Goal: Transaction & Acquisition: Obtain resource

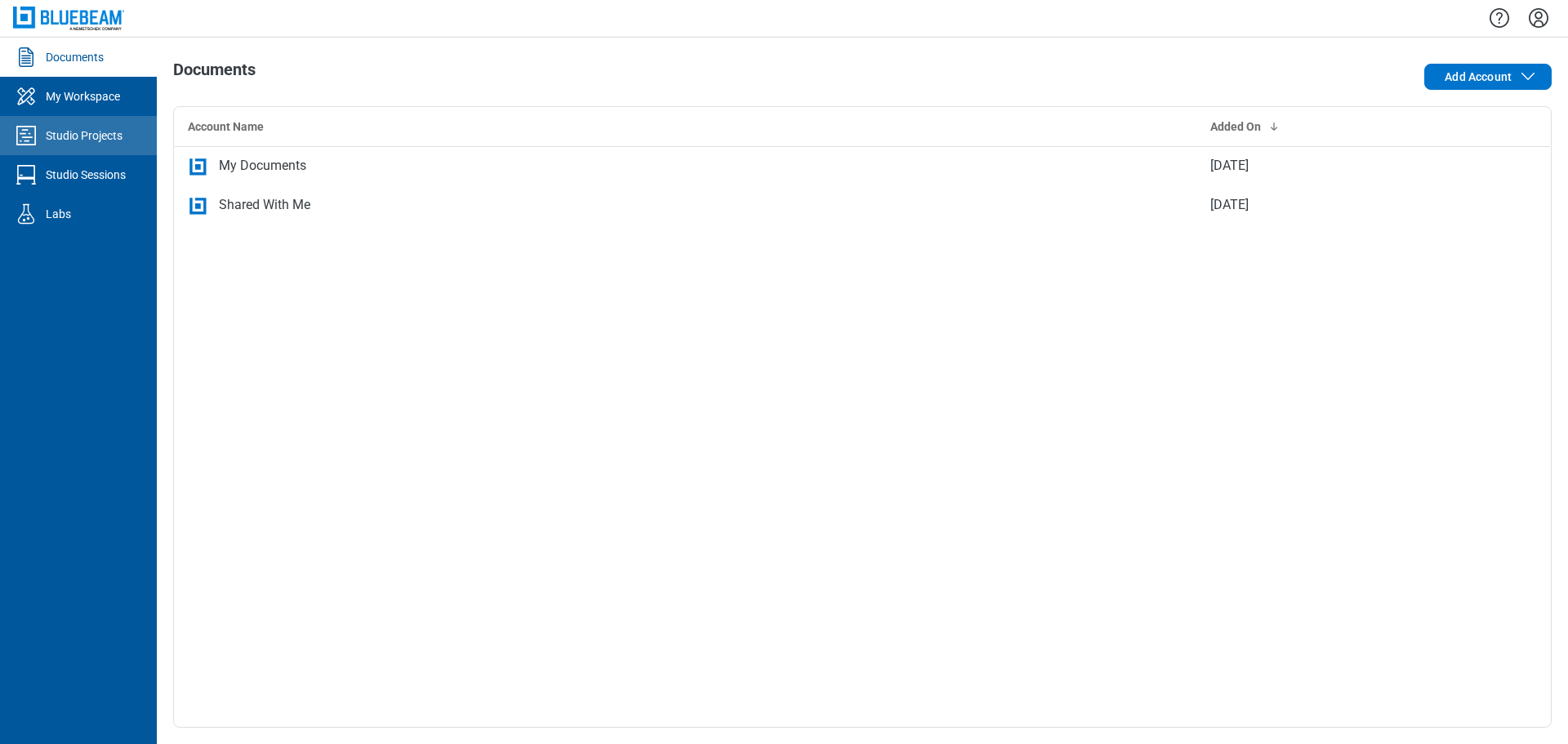
click at [108, 145] on link "Studio Projects" at bounding box center [78, 135] width 157 height 39
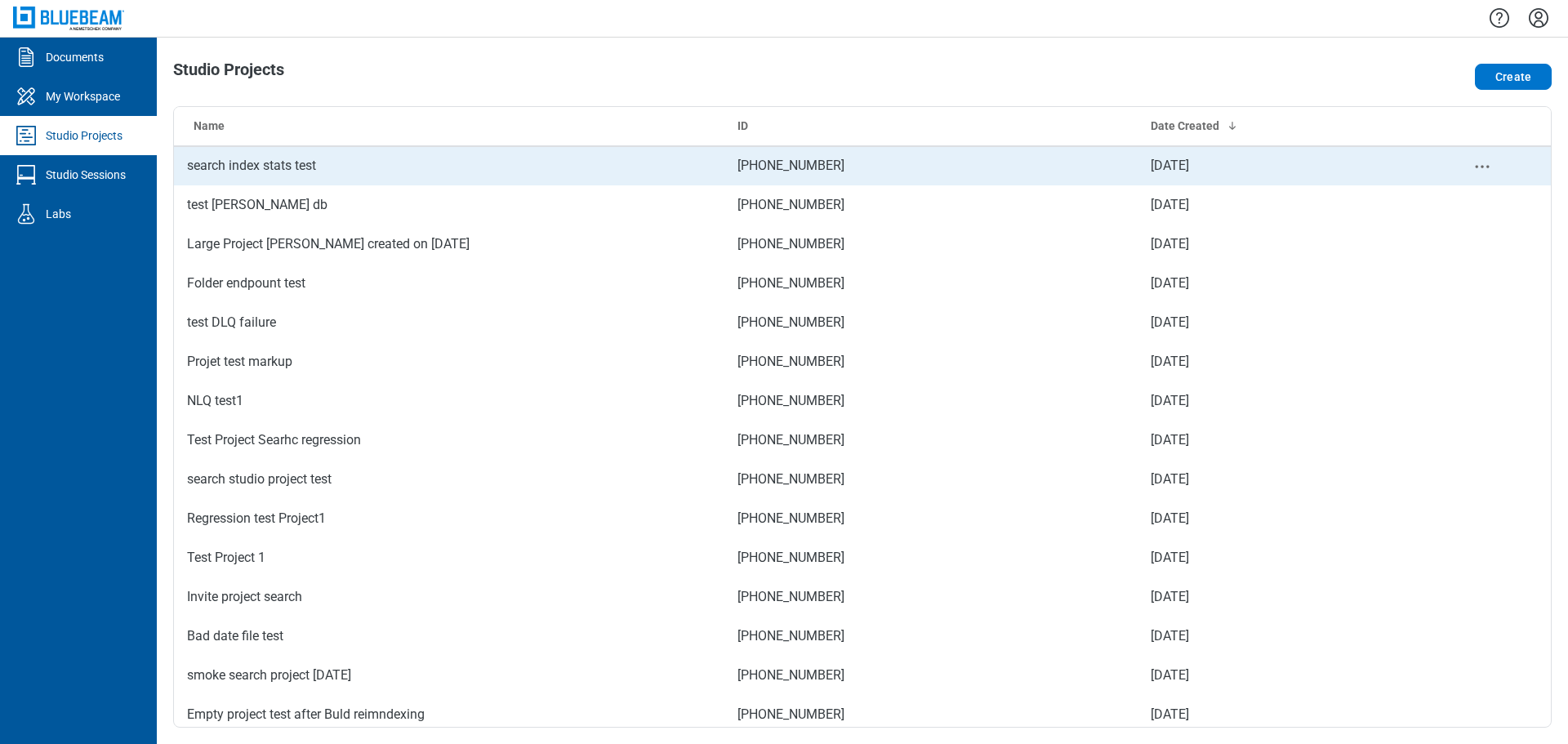
click at [325, 179] on td "search index stats test" at bounding box center [449, 165] width 551 height 39
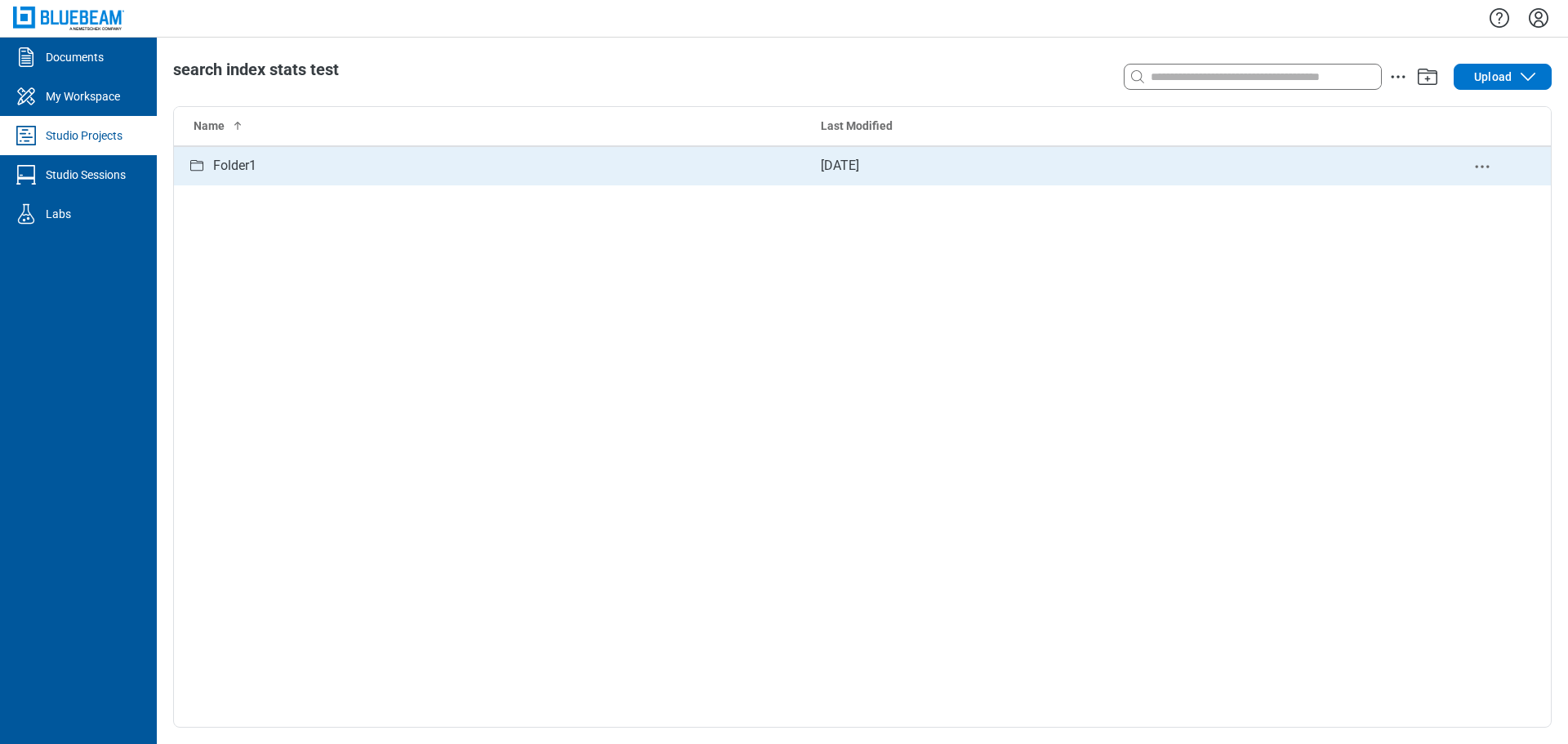
click at [264, 175] on div "Folder1" at bounding box center [490, 166] width 608 height 20
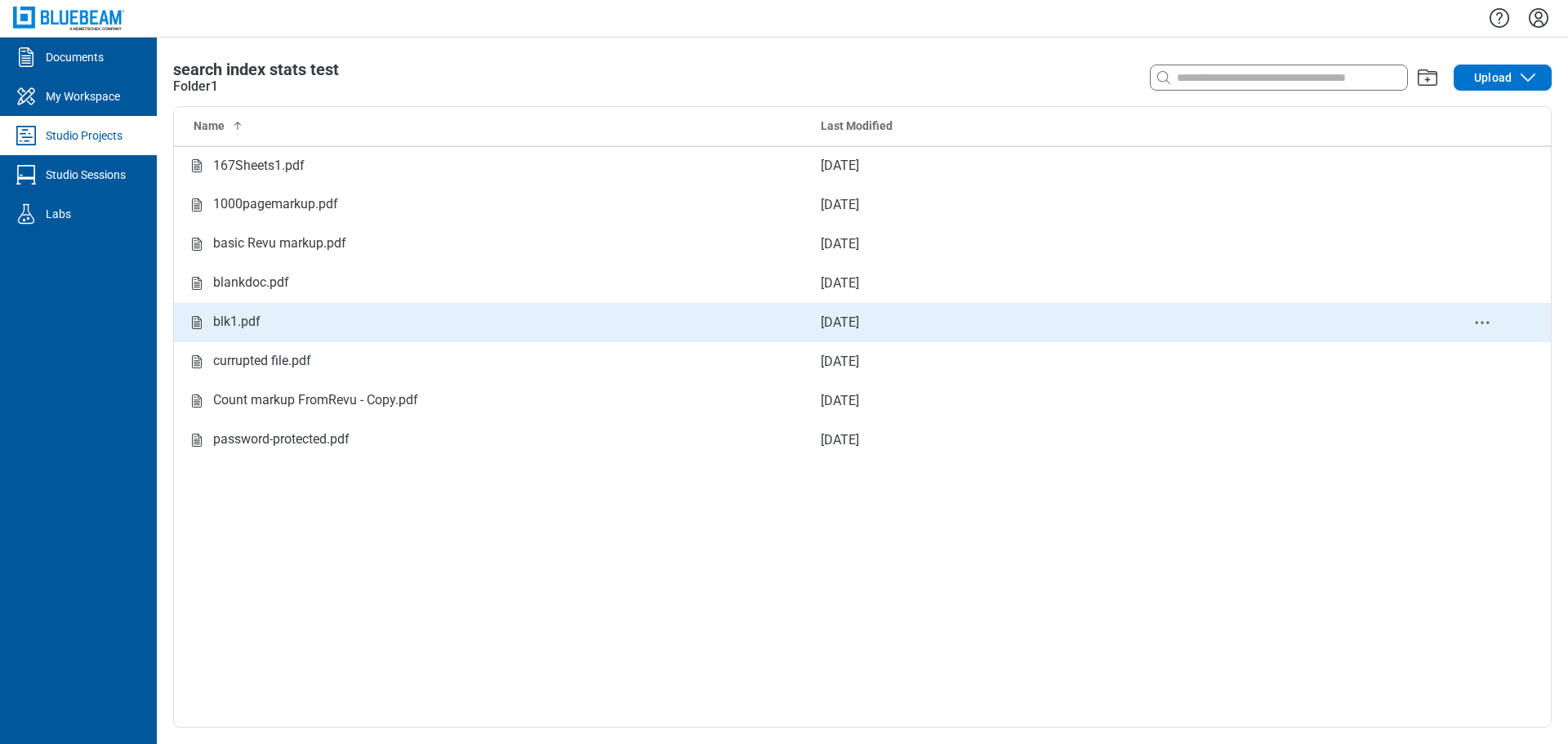
click at [267, 325] on div "blk1.pdf" at bounding box center [490, 322] width 608 height 20
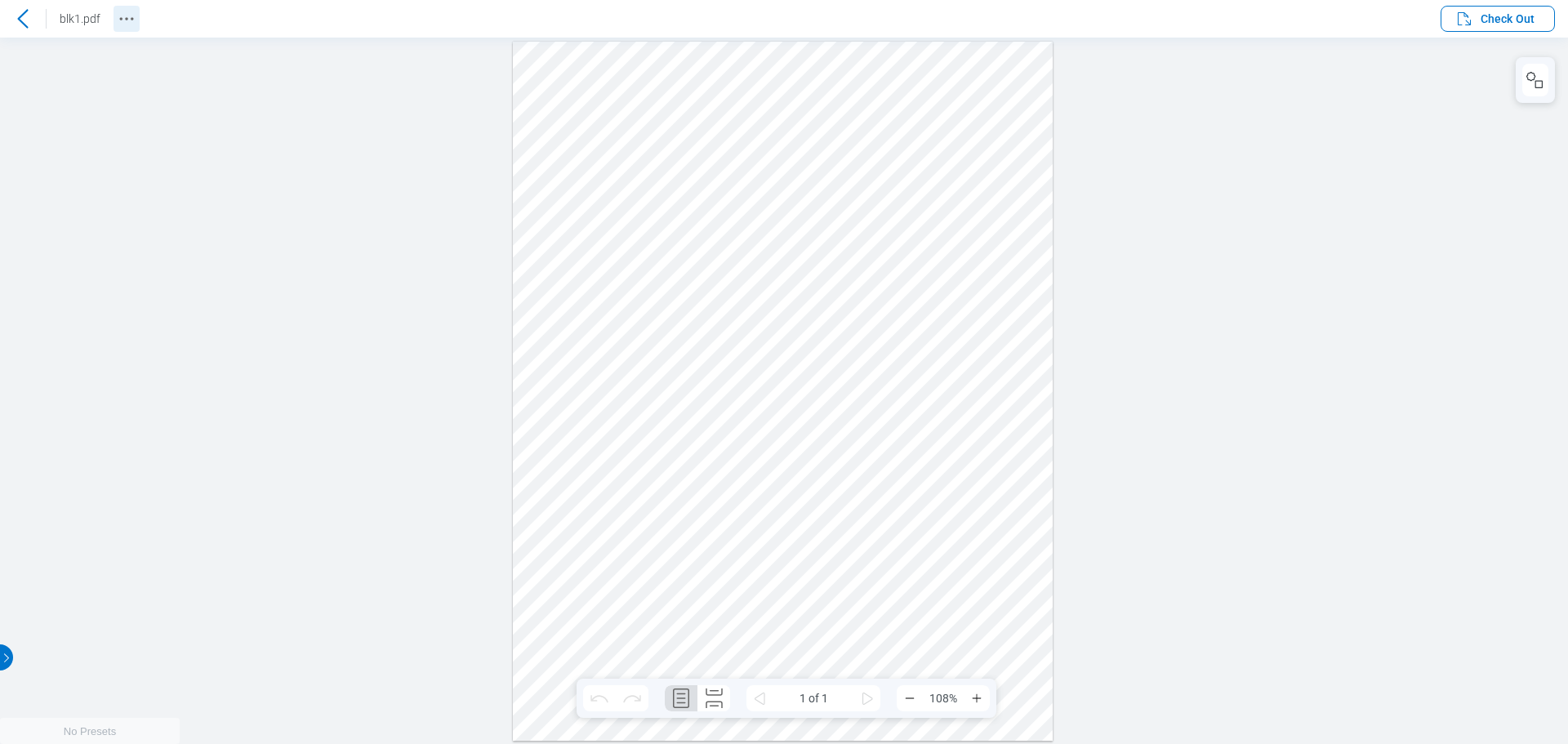
click at [133, 20] on icon "Revision History" at bounding box center [127, 19] width 20 height 20
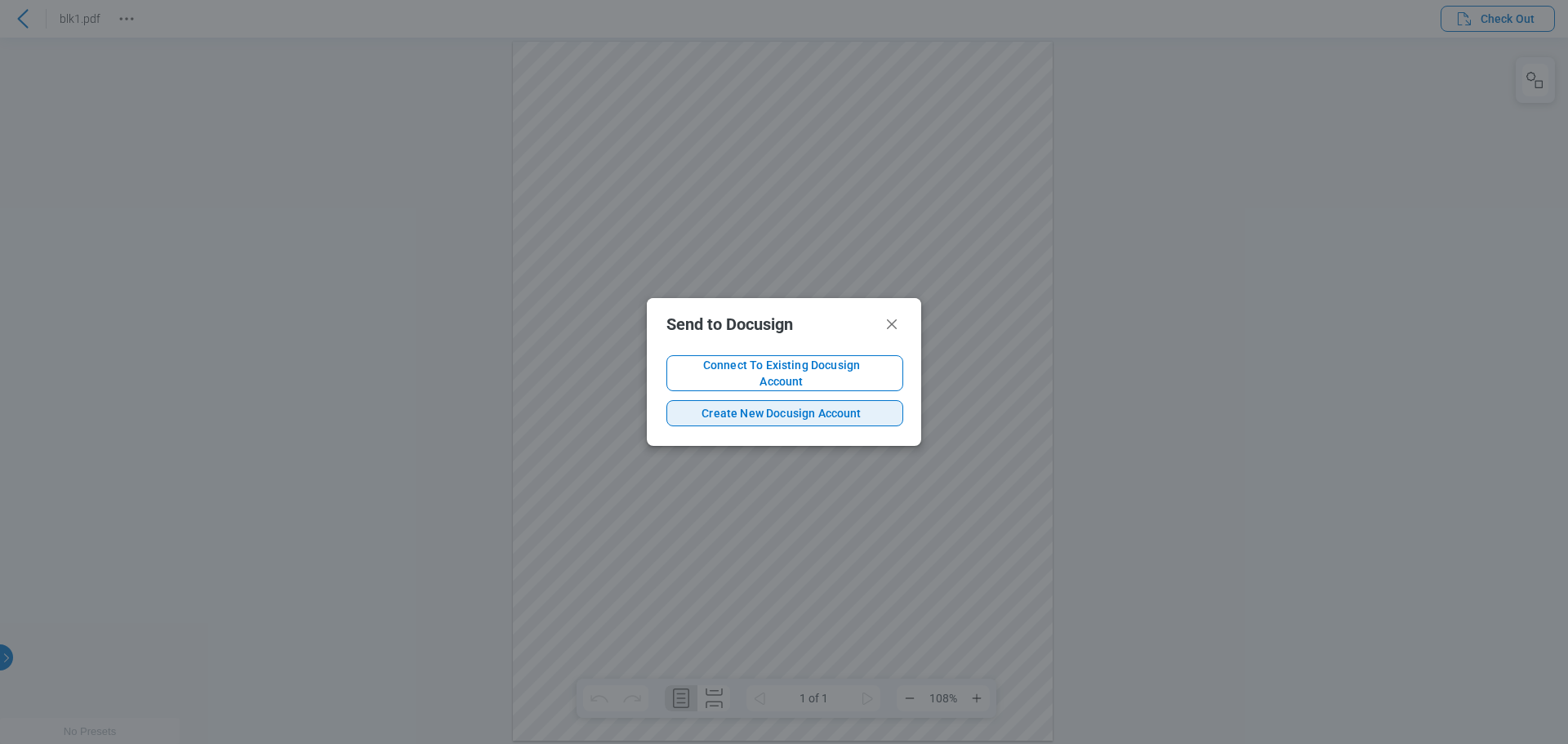
drag, startPoint x: 766, startPoint y: 409, endPoint x: 950, endPoint y: 410, distance: 184.0
click at [766, 409] on span "Create New Docusign Account" at bounding box center [781, 413] width 202 height 16
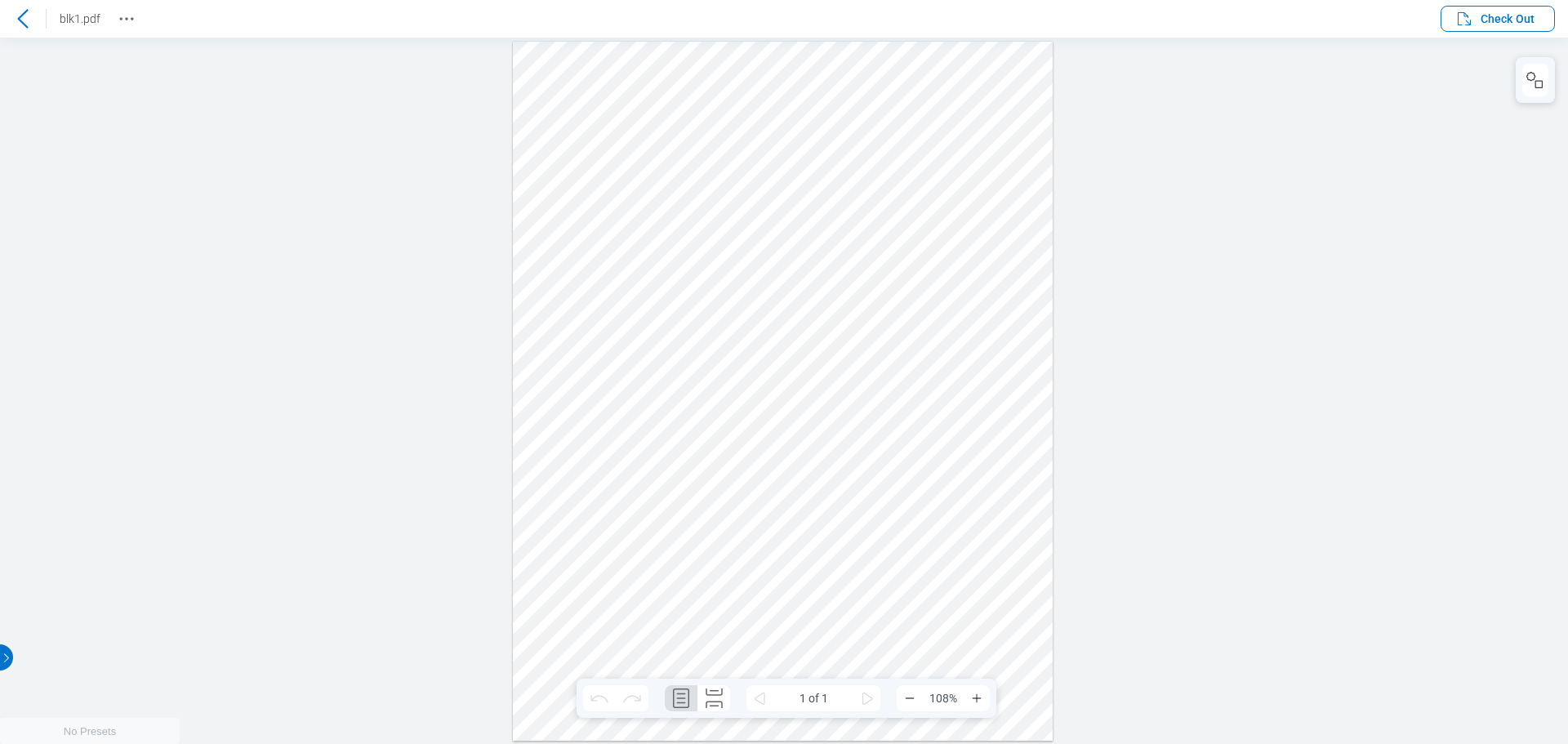
click at [956, 468] on div at bounding box center [783, 390] width 541 height 699
click at [21, 12] on icon at bounding box center [23, 19] width 20 height 20
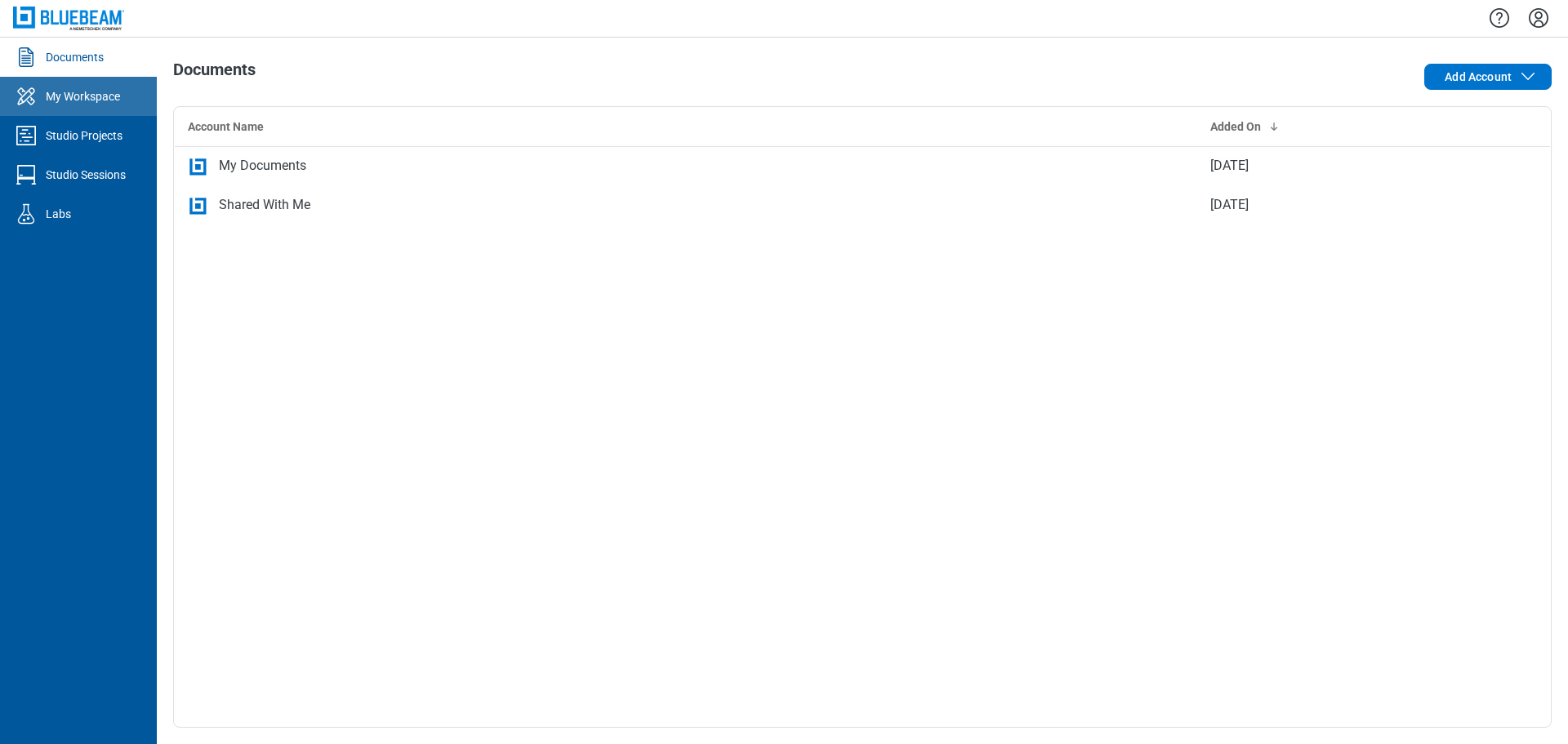
click at [70, 85] on link "My Workspace" at bounding box center [78, 96] width 157 height 39
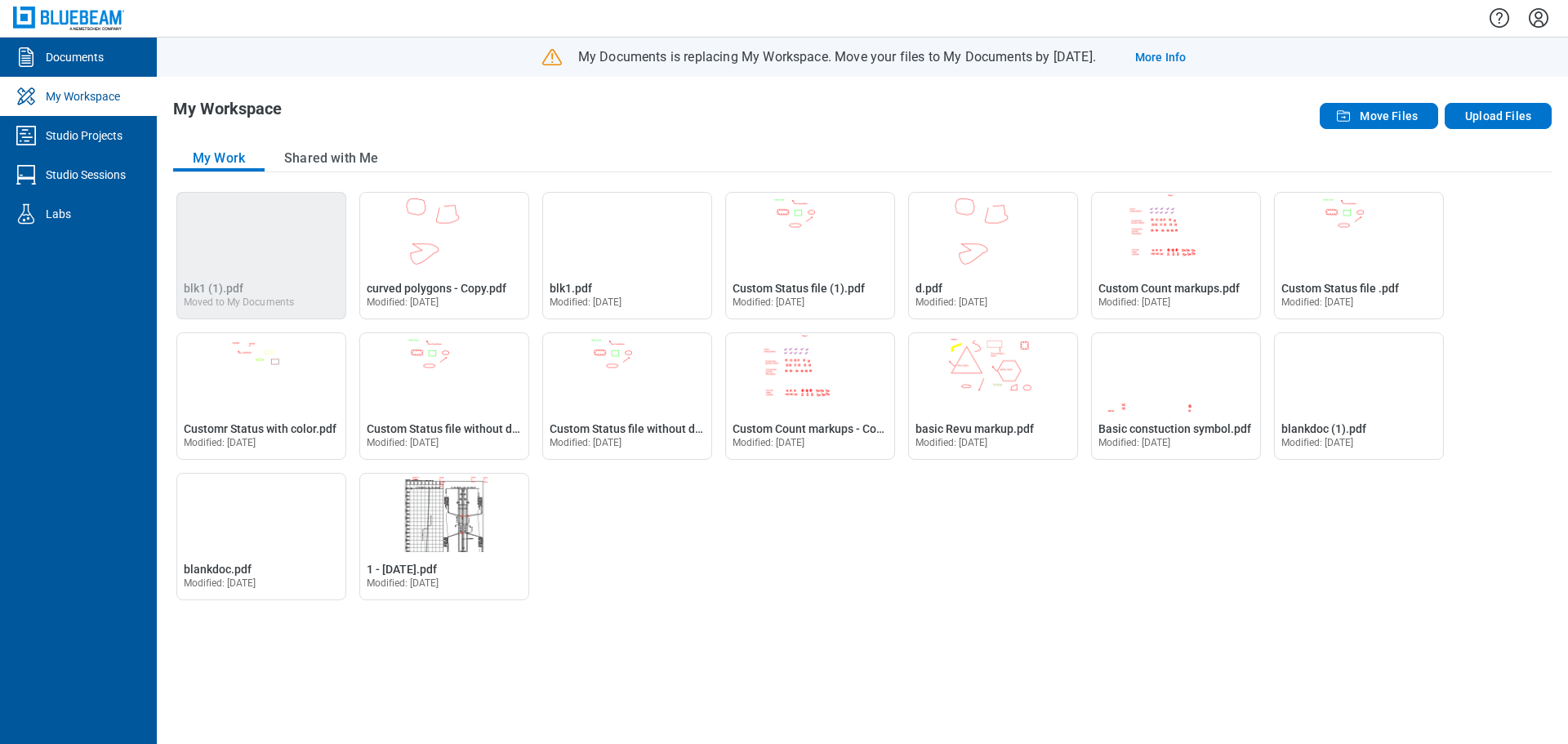
click at [1533, 23] on icon "Settings" at bounding box center [1539, 17] width 26 height 26
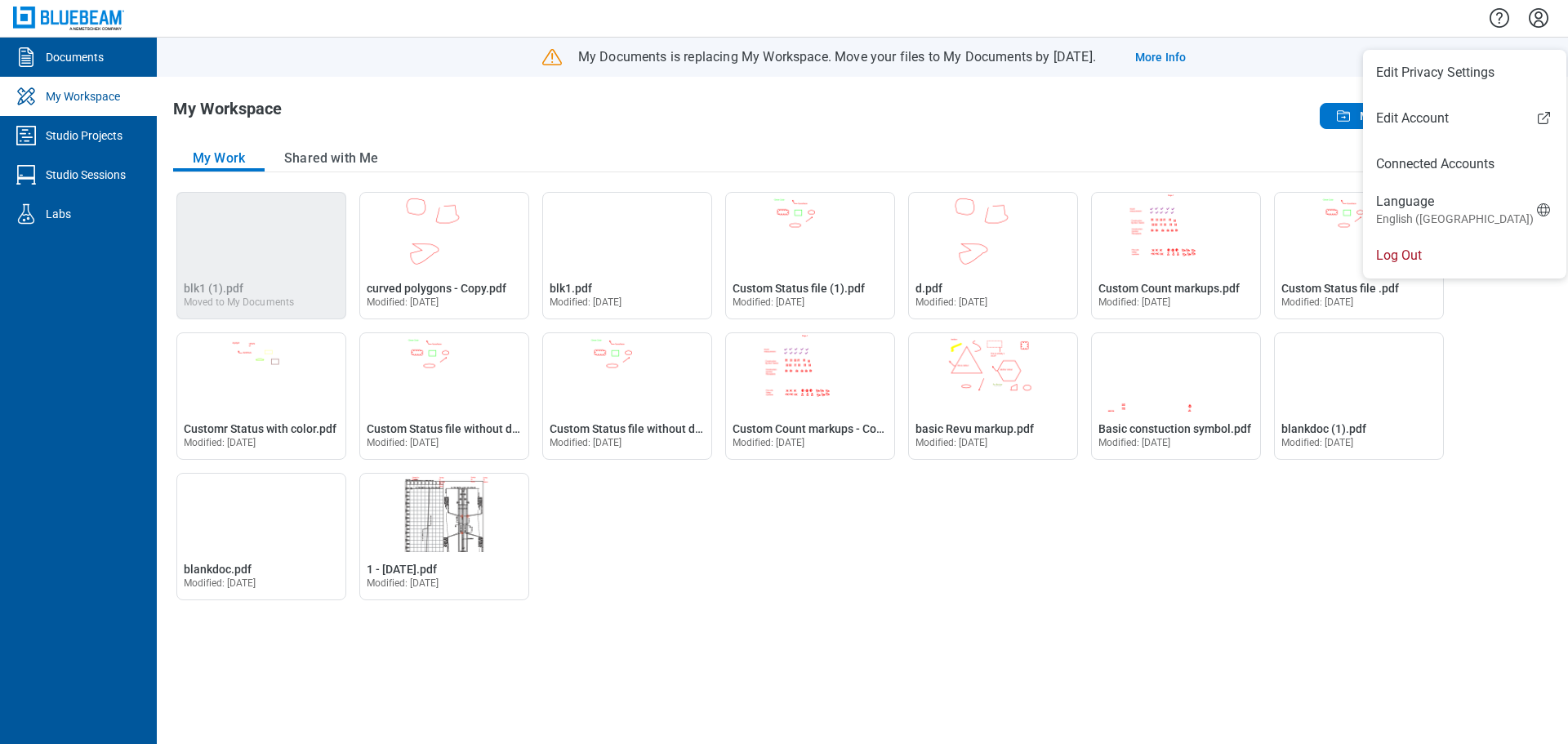
drag, startPoint x: 1203, startPoint y: 658, endPoint x: 1292, endPoint y: 504, distance: 177.9
click at [1204, 653] on div "Open blk1 (1).pdf in Editor blk1 (1).pdf Moved to My Documents Open curved poly…" at bounding box center [862, 460] width 1378 height 536
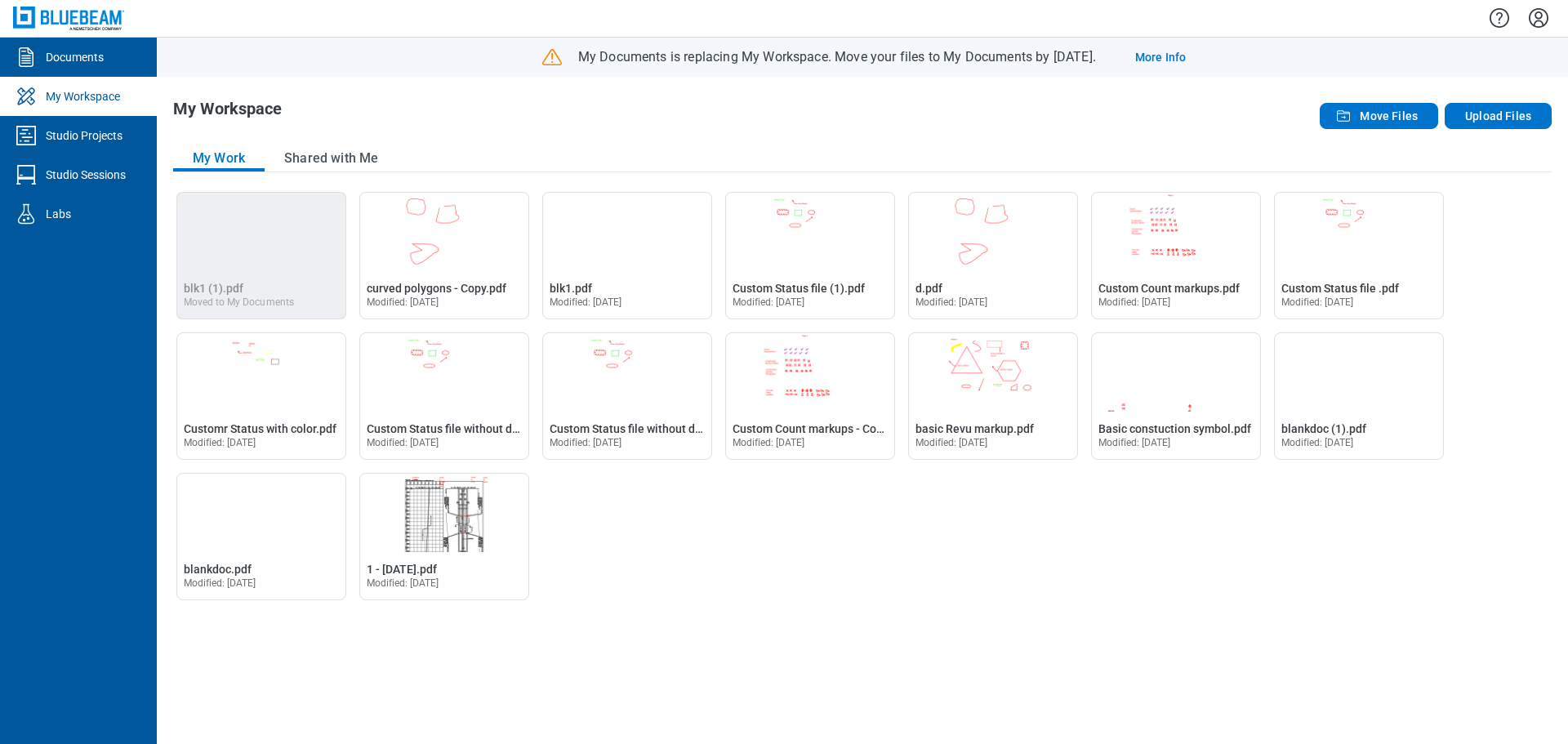
click at [1537, 21] on icon "Settings" at bounding box center [1539, 18] width 20 height 20
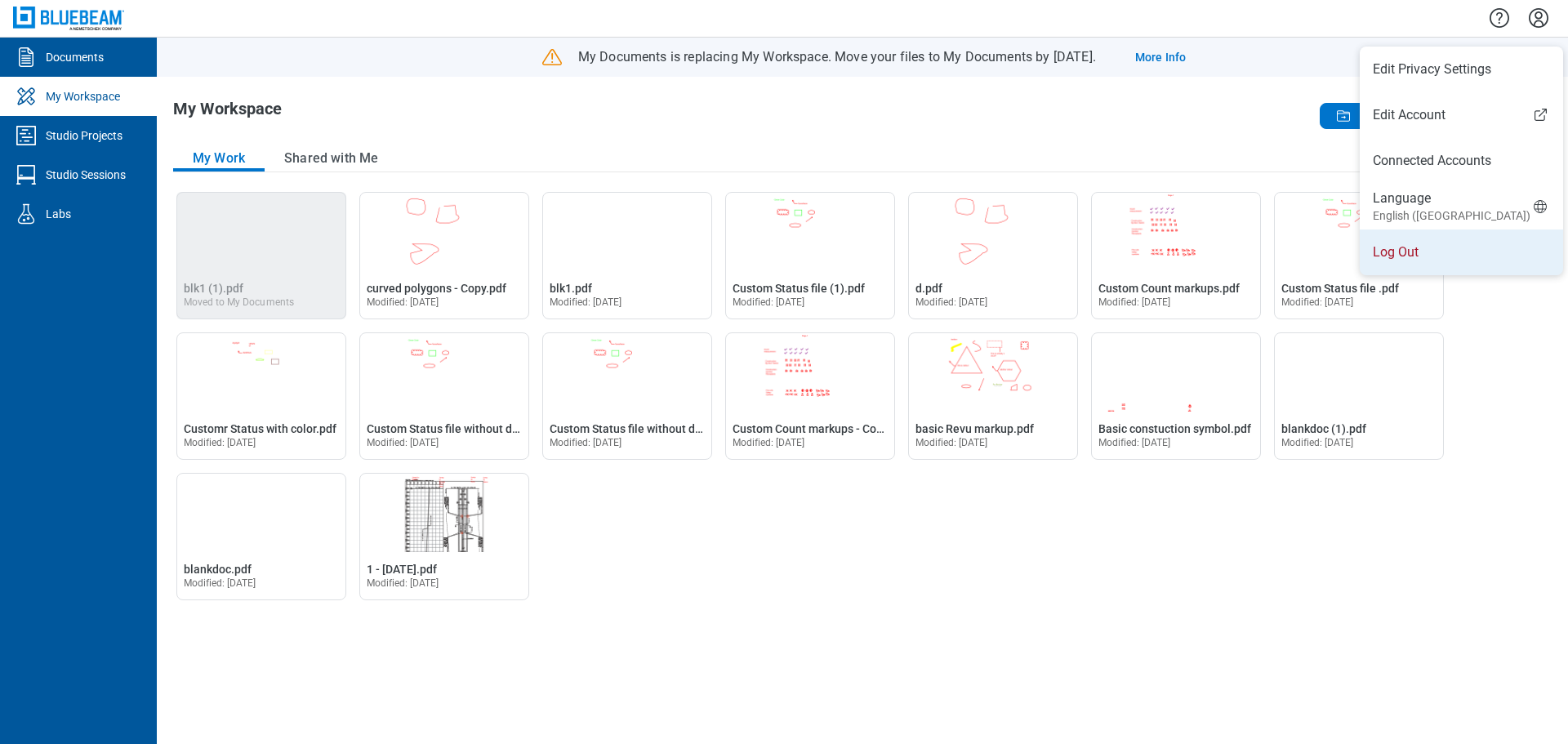
click at [1414, 251] on li "Log Out" at bounding box center [1461, 253] width 203 height 46
